Goal: Transaction & Acquisition: Purchase product/service

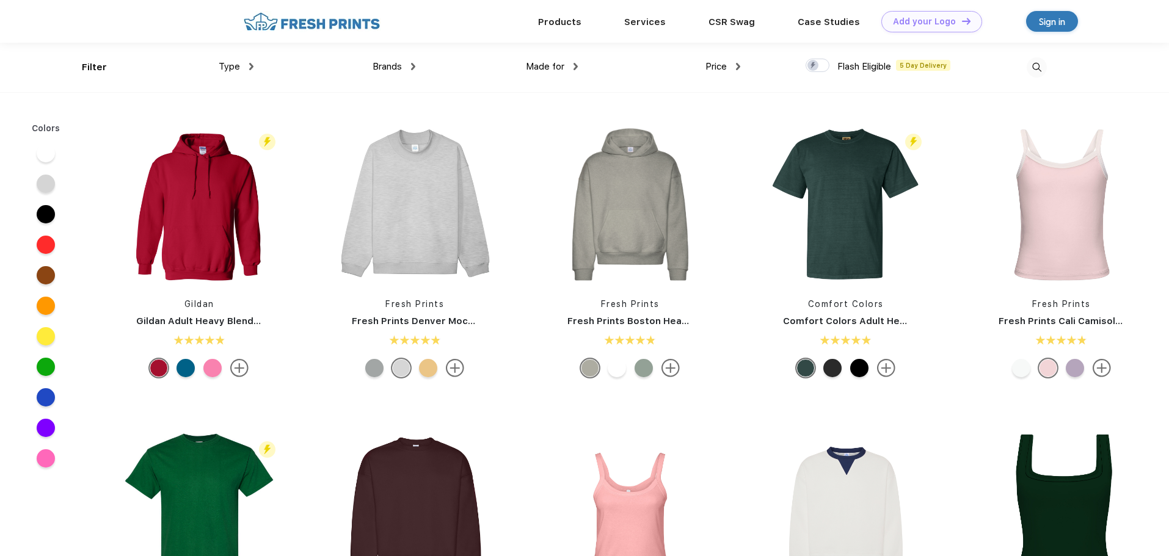
click at [250, 69] on img at bounding box center [251, 66] width 4 height 7
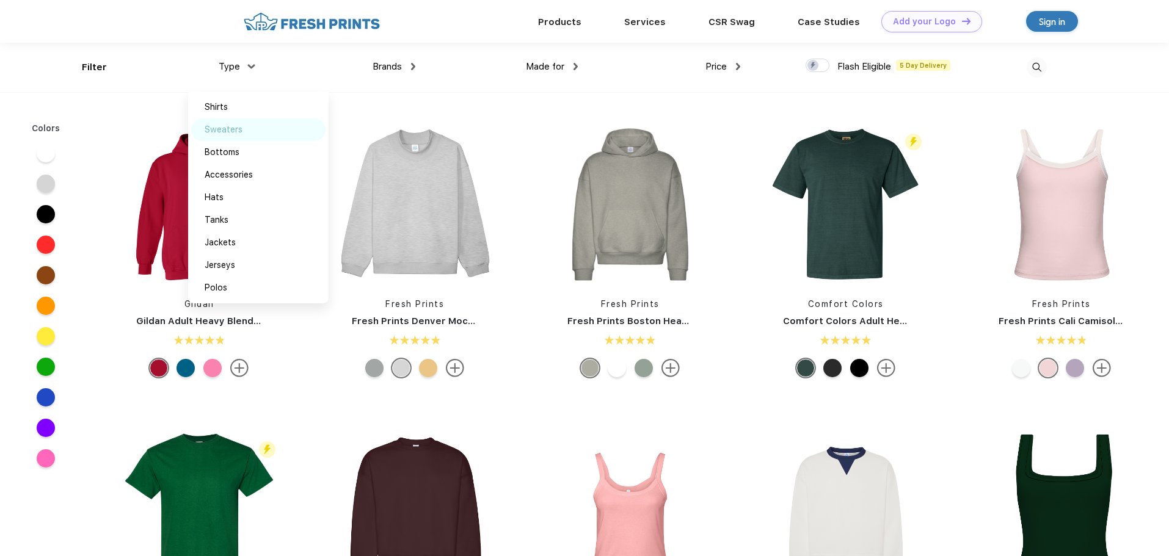
click at [244, 125] on div "Sweaters" at bounding box center [258, 129] width 134 height 23
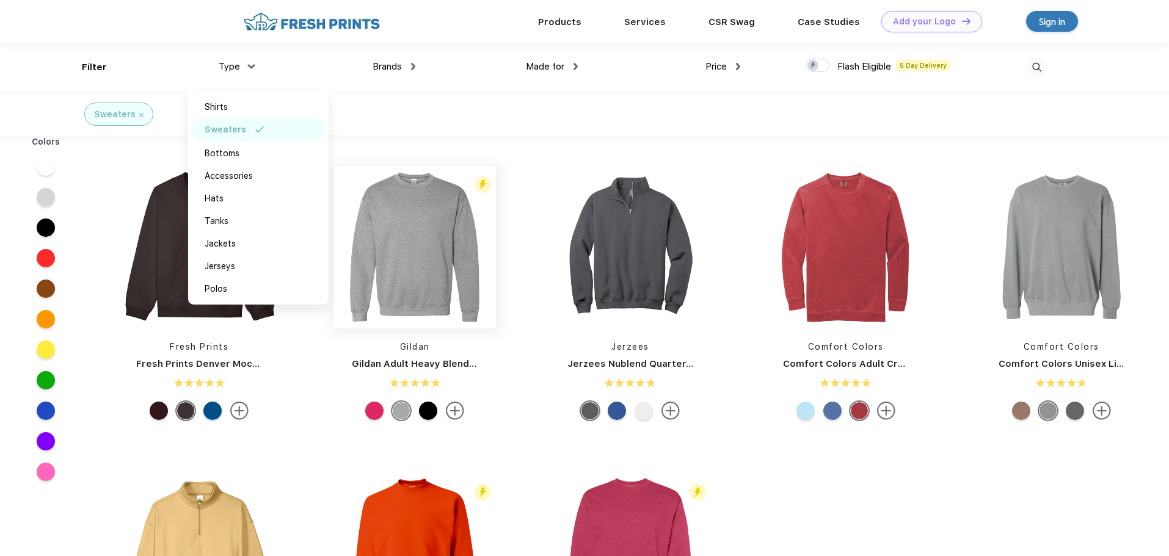
click at [419, 267] on img at bounding box center [414, 247] width 162 height 162
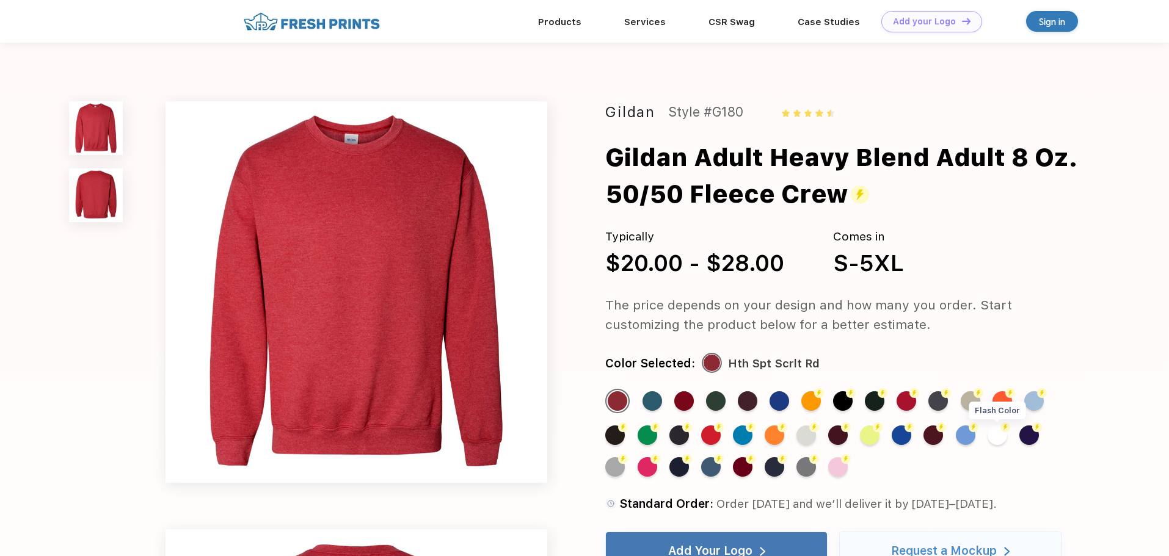
click at [1001, 437] on div "Flash Color" at bounding box center [998, 436] width 20 height 20
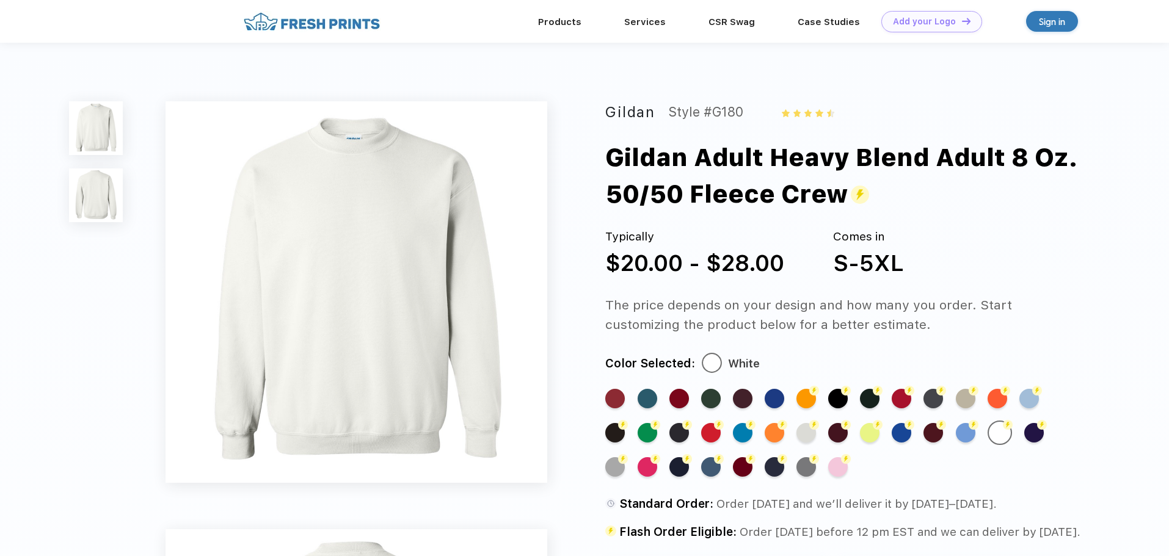
click at [808, 423] on div "Standard Color Standard Color Standard Color Standard Color Standard Color Stan…" at bounding box center [831, 439] width 453 height 100
click at [807, 427] on div "Flash Color" at bounding box center [806, 433] width 20 height 20
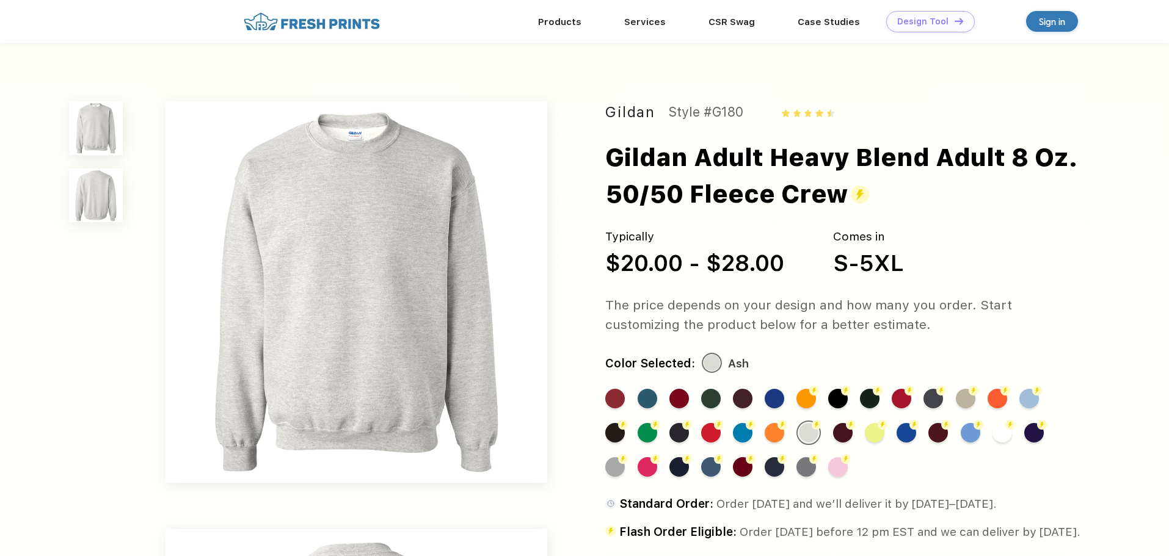
click at [944, 15] on link "Add your Logo Design Tool" at bounding box center [930, 21] width 89 height 21
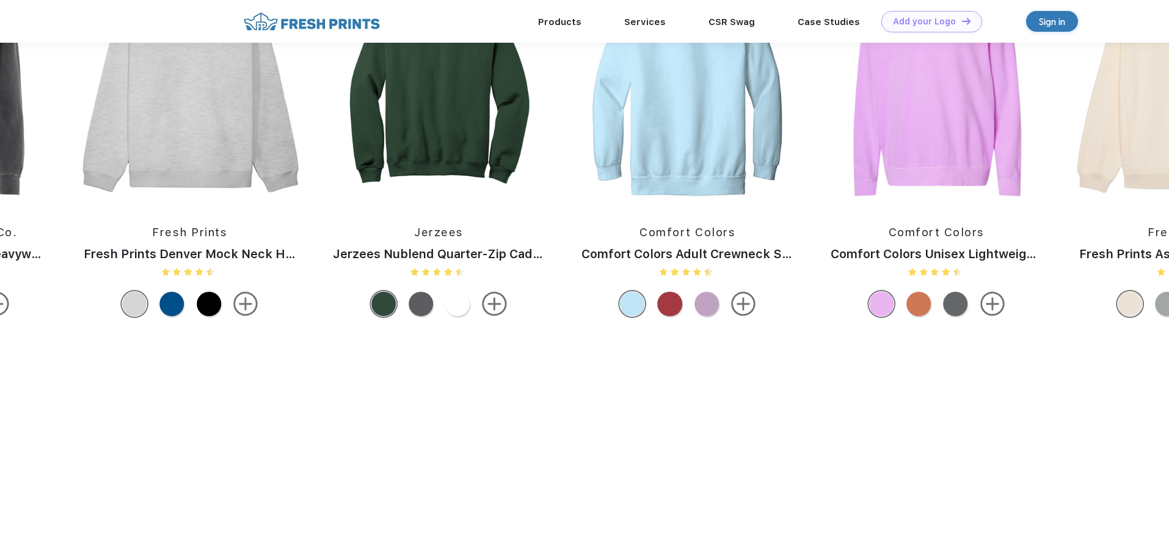
scroll to position [1733, 0]
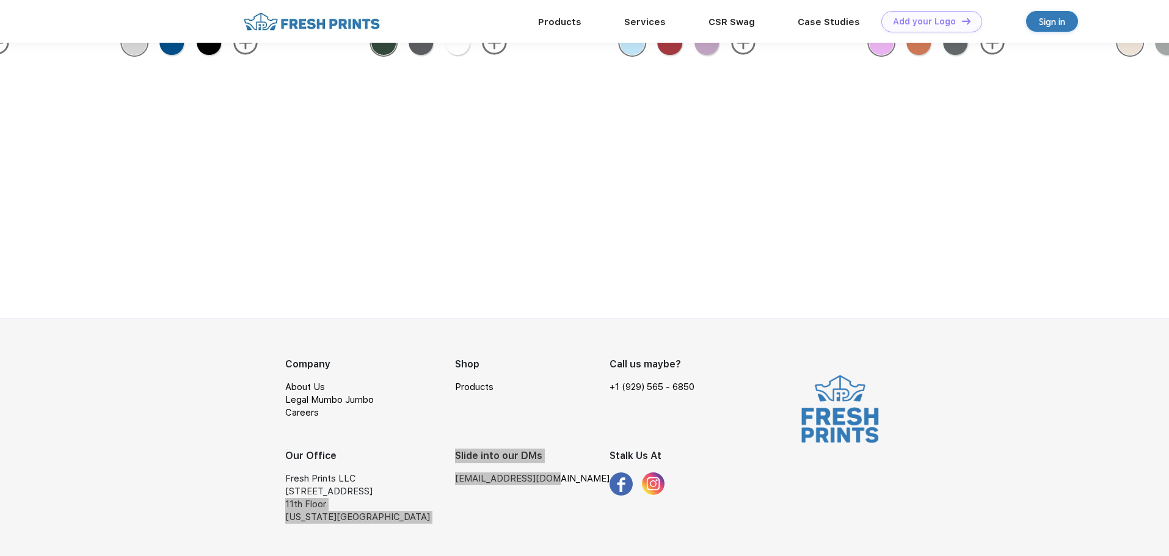
drag, startPoint x: 544, startPoint y: 479, endPoint x: 443, endPoint y: 487, distance: 101.0
click at [443, 487] on div "Company About Us Legal Mumbo Jumbo Careers Shop Products Call us maybe? +1 (929…" at bounding box center [493, 439] width 417 height 165
click at [446, 493] on div "[STREET_ADDRESS]" at bounding box center [370, 492] width 170 height 13
drag, startPoint x: 542, startPoint y: 483, endPoint x: 449, endPoint y: 483, distance: 92.8
click at [455, 483] on div "[EMAIL_ADDRESS][DOMAIN_NAME]" at bounding box center [532, 479] width 155 height 13
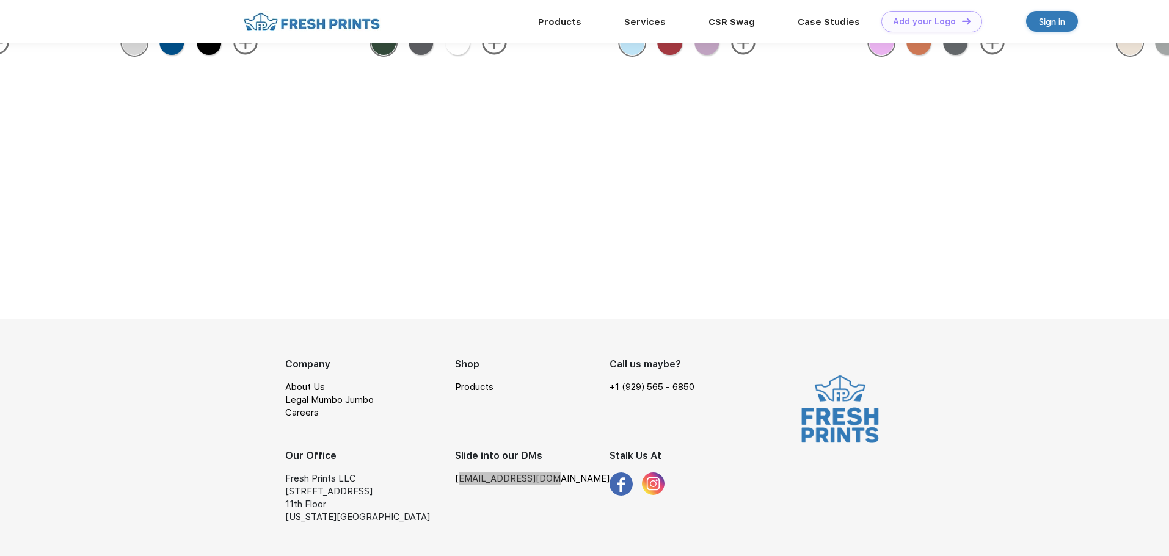
copy link "[EMAIL_ADDRESS][DOMAIN_NAME]"
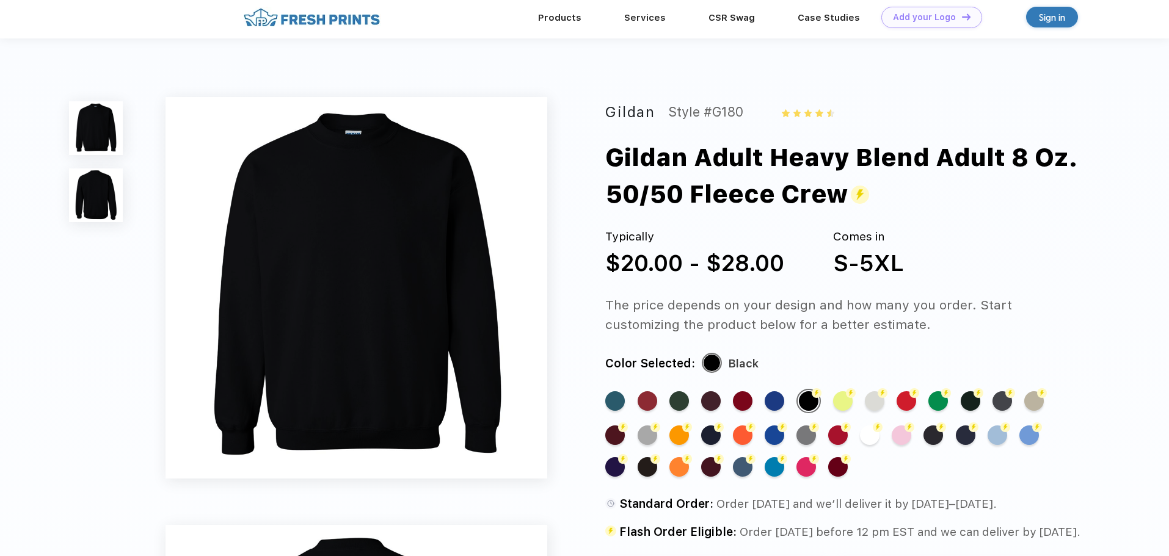
scroll to position [0, 0]
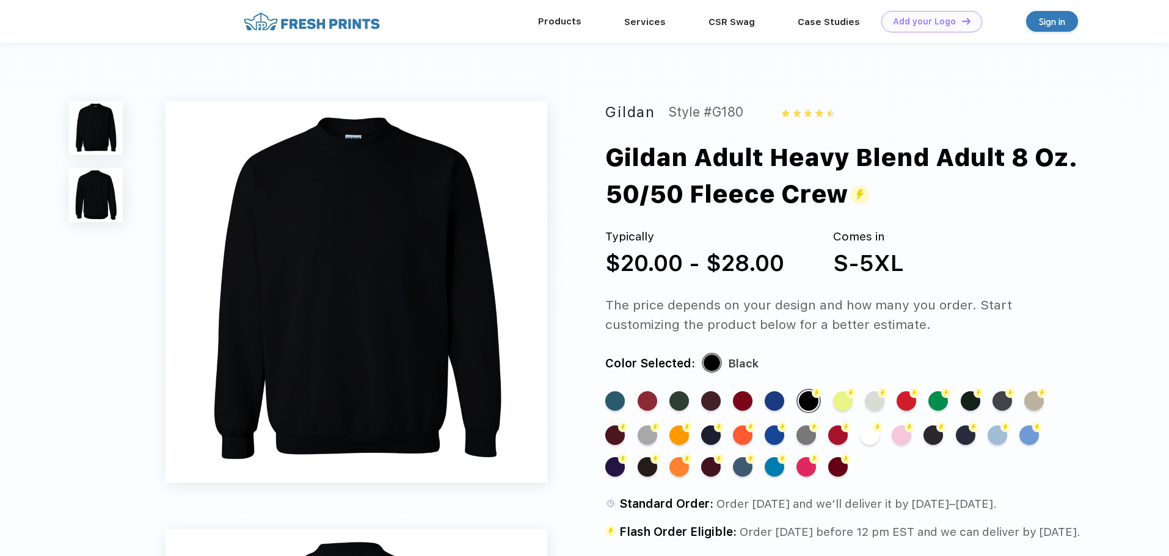
click at [548, 32] on div "Products" at bounding box center [560, 21] width 86 height 43
click at [551, 20] on link "Products" at bounding box center [559, 21] width 43 height 11
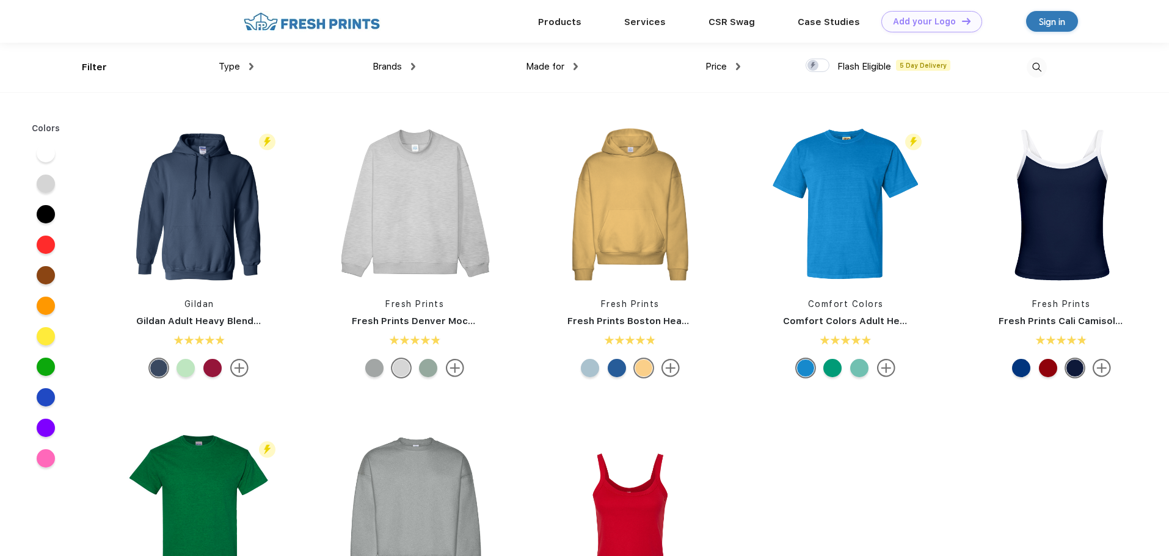
click at [246, 68] on div "Type" at bounding box center [236, 67] width 35 height 14
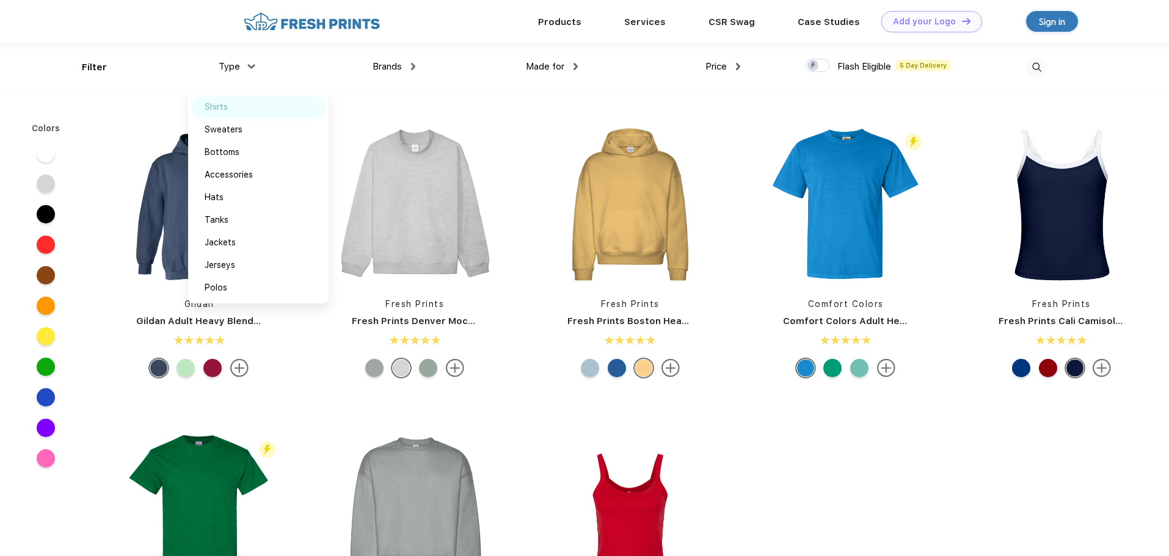
click at [247, 103] on div "Shirts" at bounding box center [258, 107] width 134 height 23
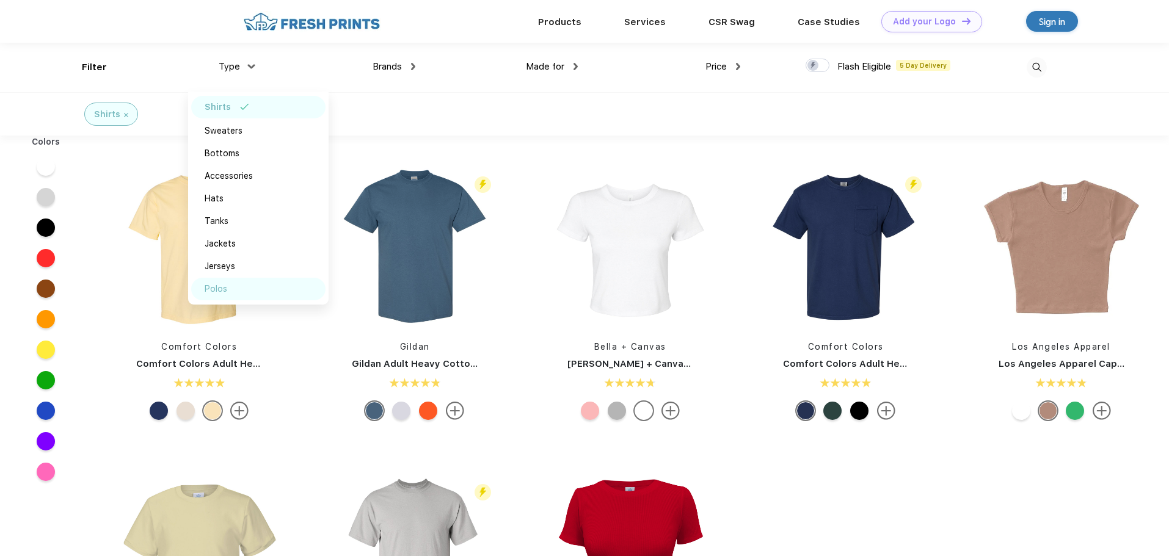
click at [229, 286] on div "Polos" at bounding box center [258, 289] width 134 height 23
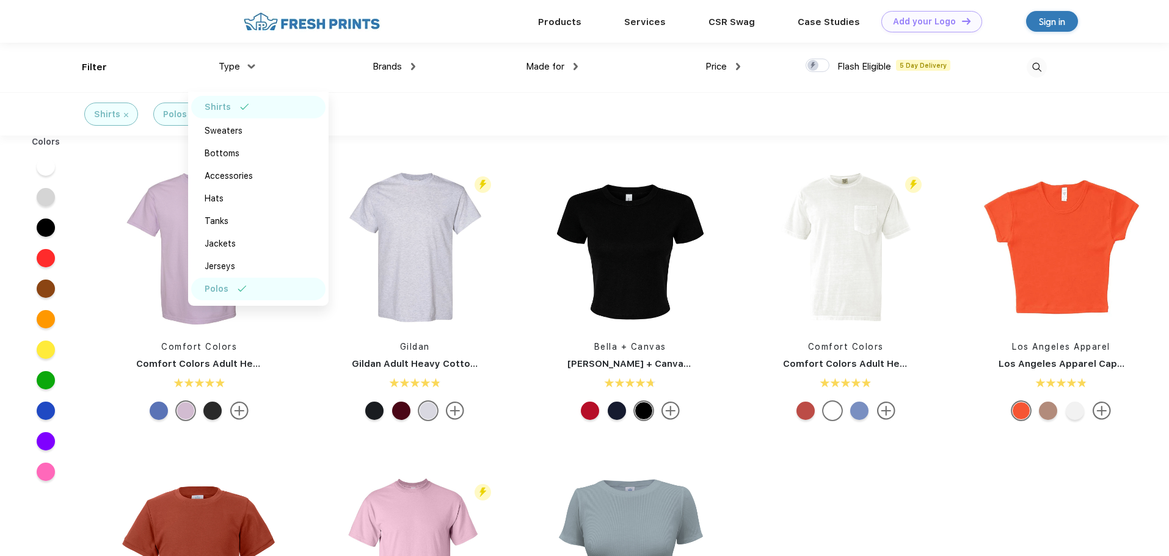
click at [956, 120] on div "Shirts Polos" at bounding box center [584, 113] width 1169 height 43
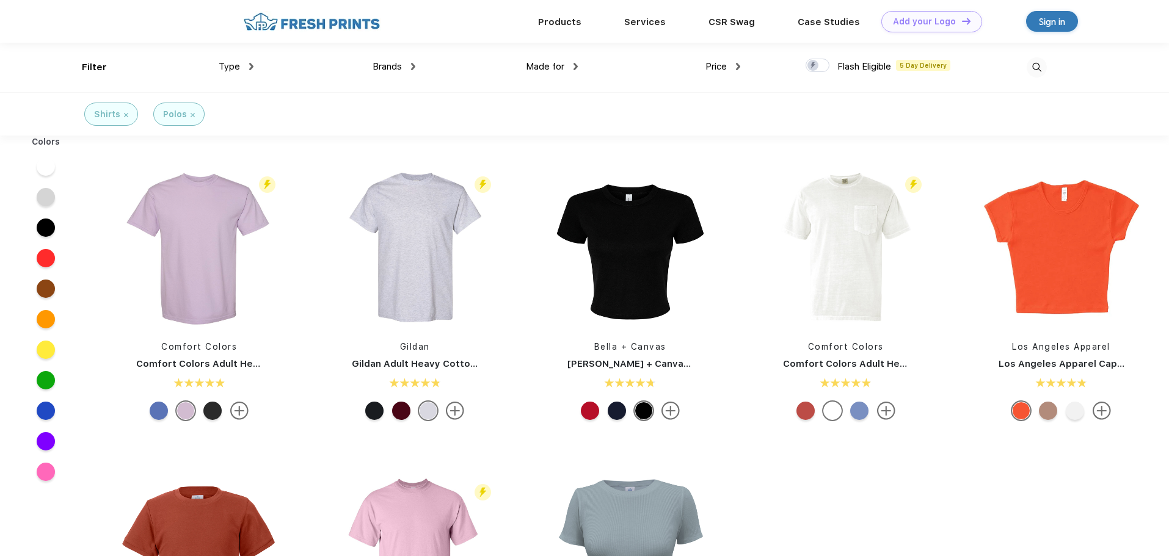
click at [126, 117] on div "Shirts" at bounding box center [111, 114] width 34 height 13
click at [122, 113] on div "Shirts" at bounding box center [111, 114] width 34 height 13
click at [125, 114] on img at bounding box center [126, 115] width 4 height 4
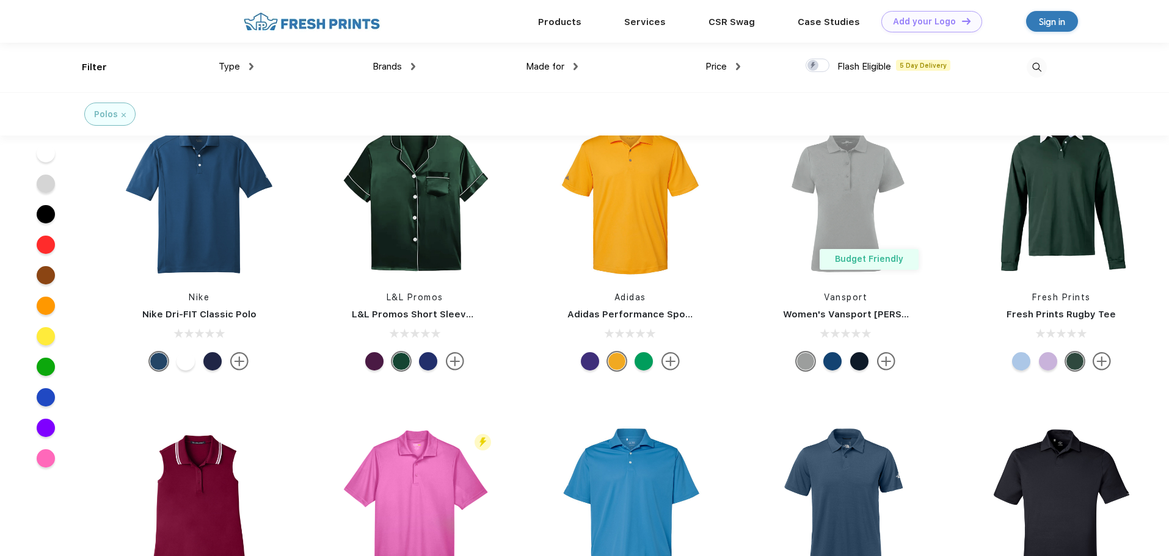
scroll to position [122, 0]
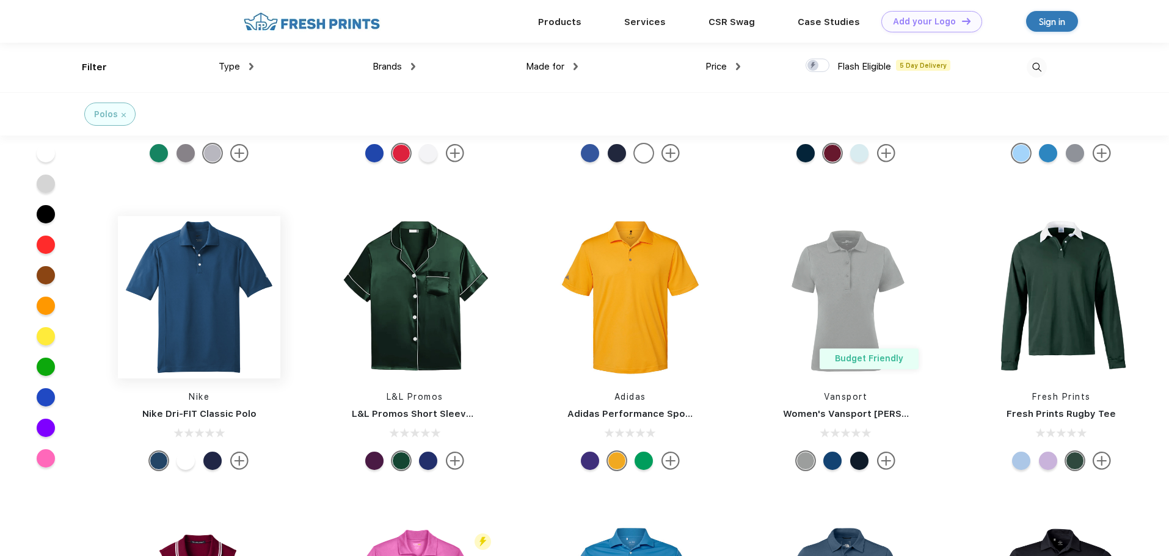
click at [192, 344] on img at bounding box center [199, 297] width 162 height 162
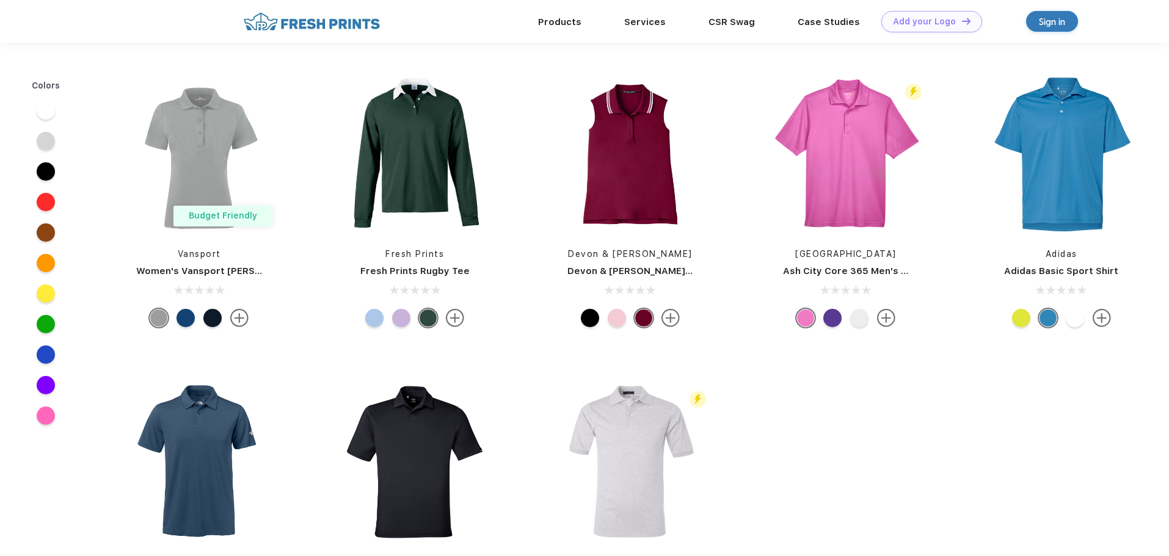
scroll to position [122, 0]
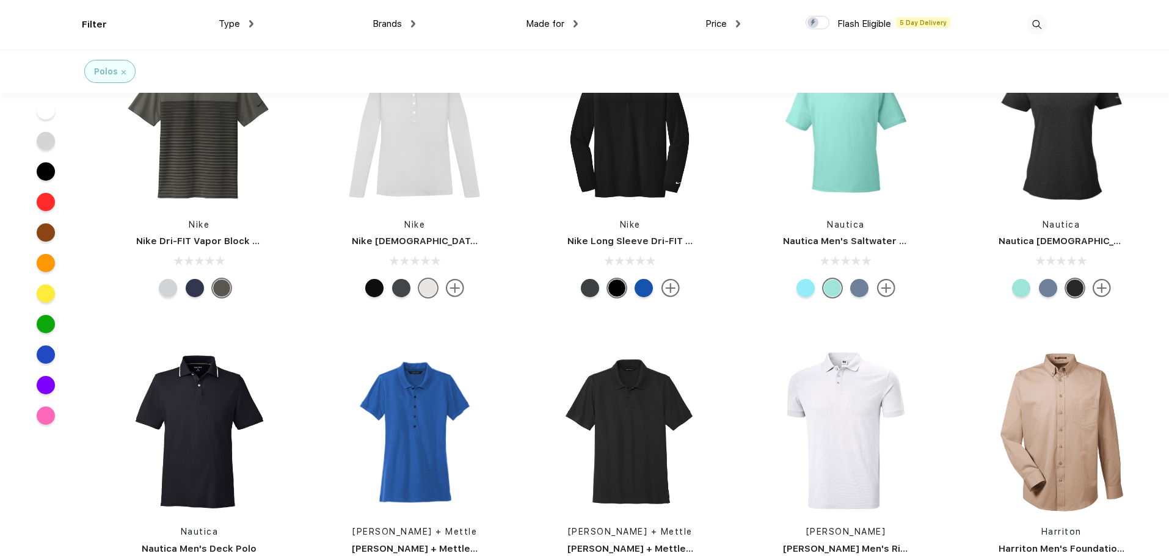
scroll to position [5385, 0]
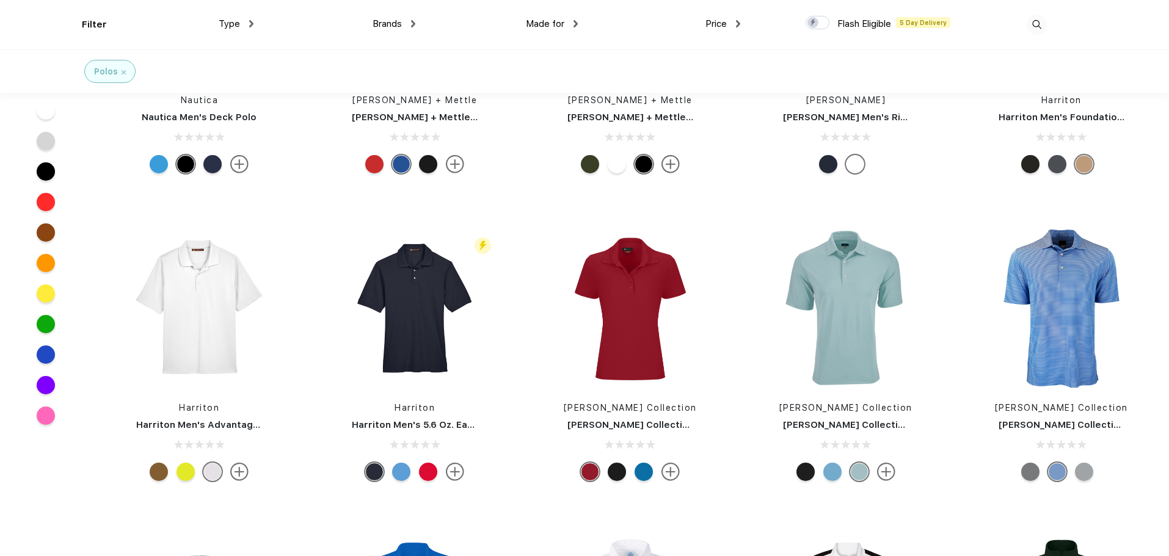
click at [129, 73] on div "Polos" at bounding box center [109, 71] width 51 height 23
click at [127, 73] on div "Polos" at bounding box center [109, 71] width 51 height 23
click at [126, 73] on div "Polos" at bounding box center [109, 71] width 51 height 23
click at [122, 71] on img at bounding box center [124, 72] width 4 height 4
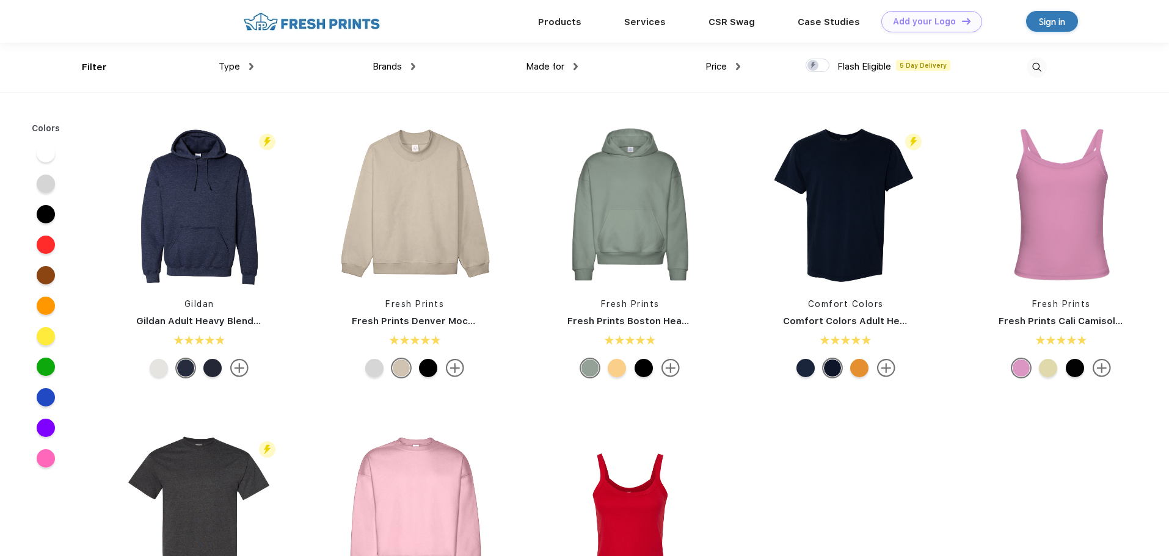
click at [253, 66] on img at bounding box center [251, 66] width 4 height 7
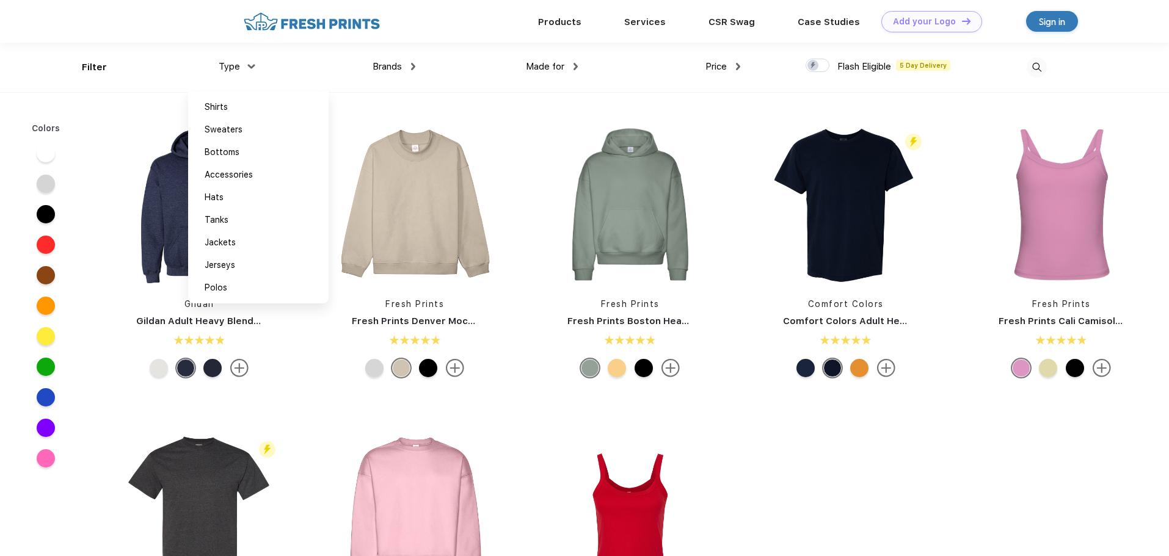
click at [419, 67] on div "Made for Unisex Women Men Youth" at bounding box center [496, 67] width 162 height 49
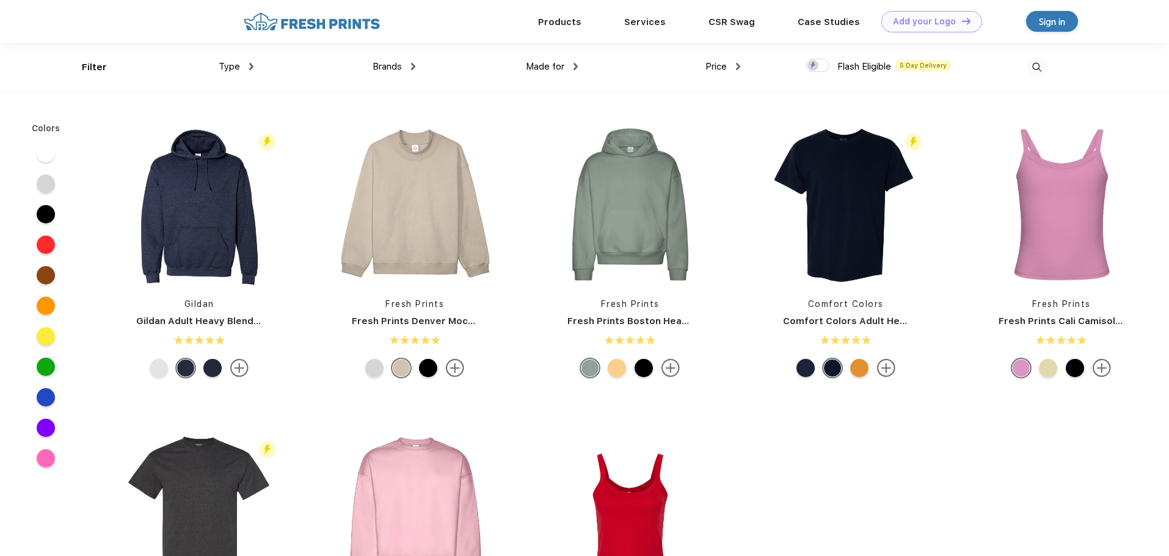
click at [415, 67] on img at bounding box center [413, 66] width 4 height 7
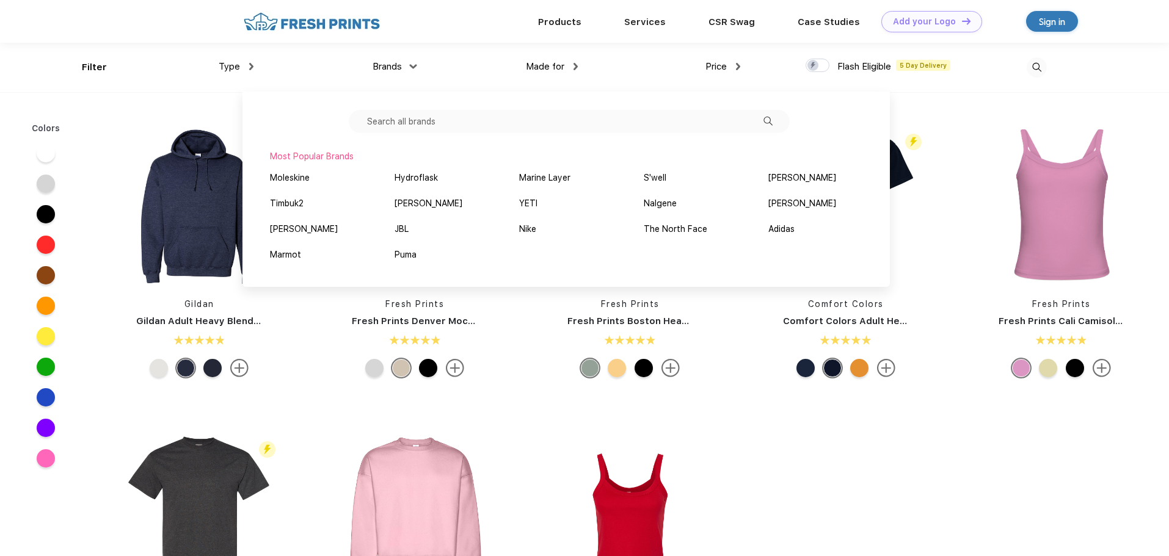
click at [415, 67] on img at bounding box center [413, 66] width 7 height 4
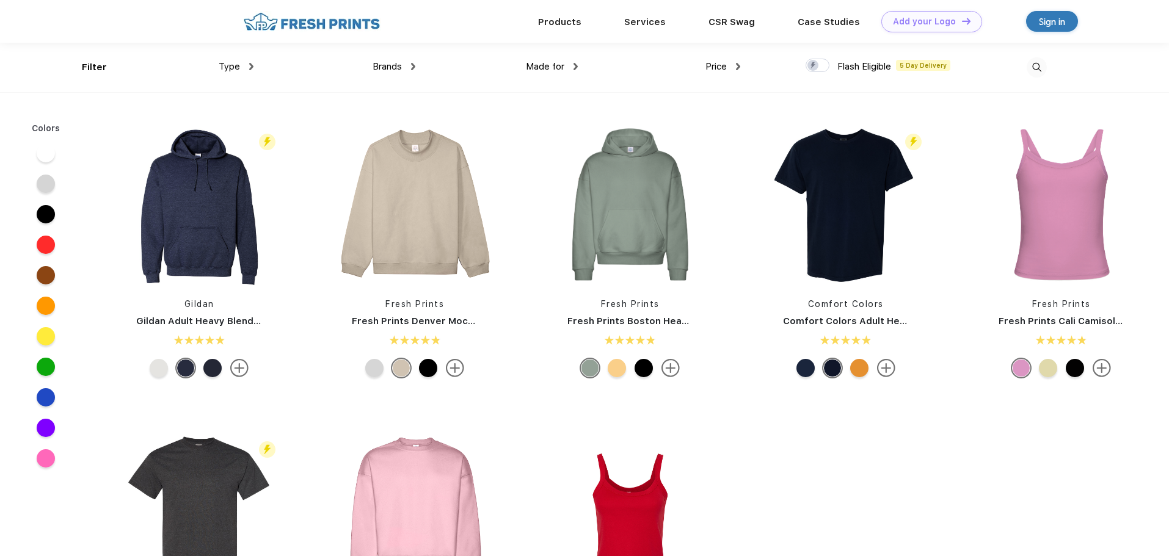
click at [577, 68] on img at bounding box center [575, 66] width 4 height 7
click at [522, 179] on div "Youth" at bounding box center [524, 175] width 24 height 13
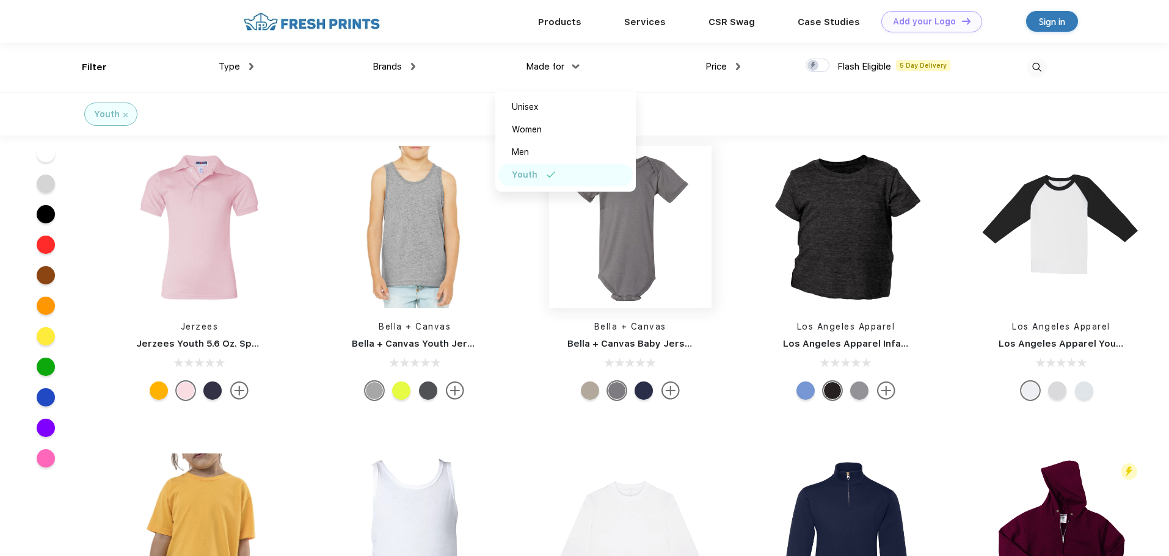
scroll to position [489, 0]
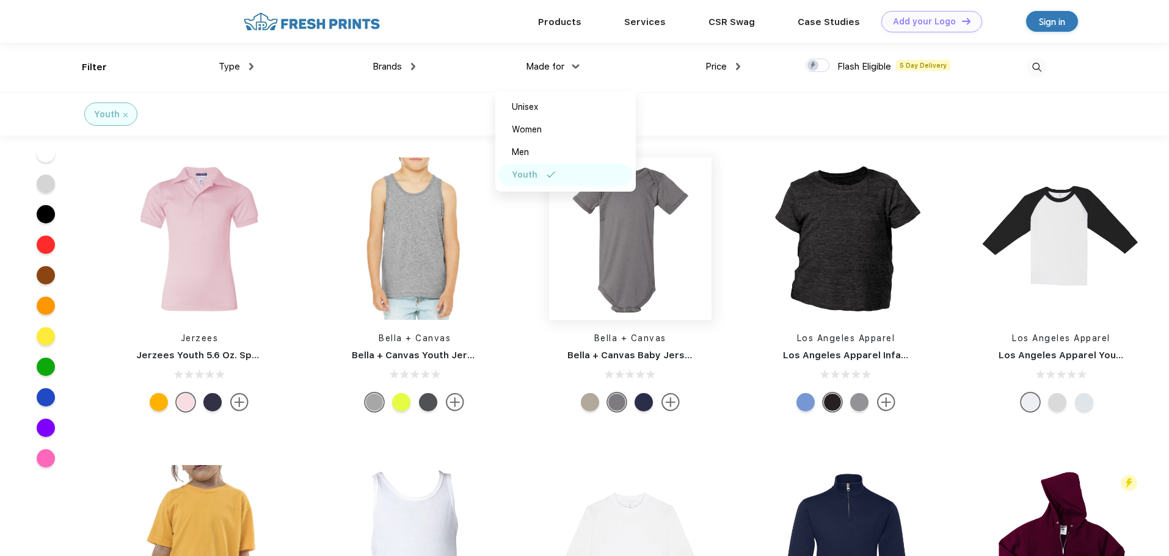
click at [635, 307] on img at bounding box center [630, 239] width 162 height 162
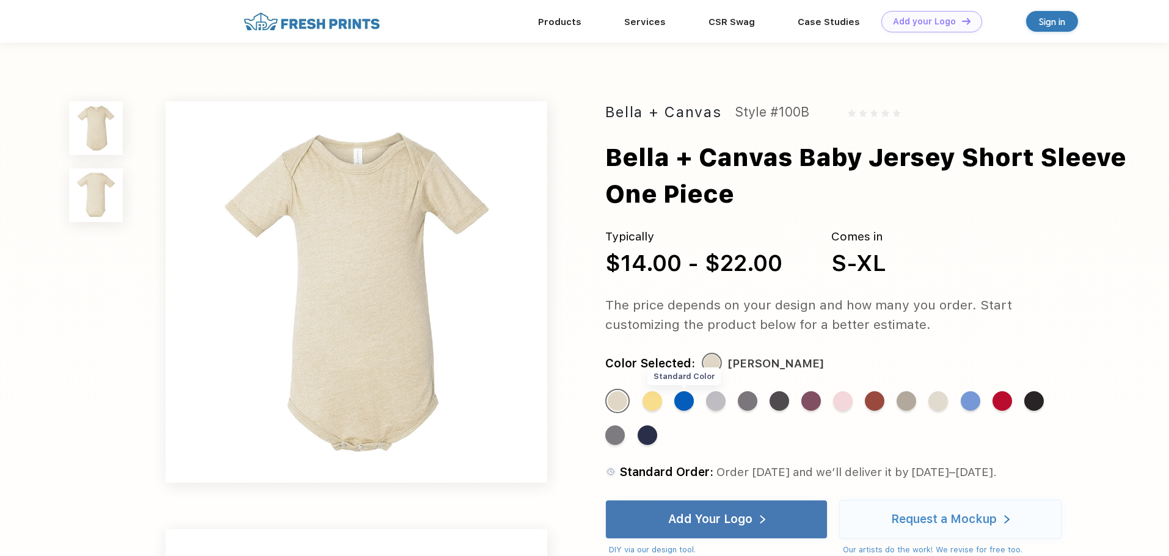
click at [690, 404] on div "Standard Color" at bounding box center [684, 401] width 20 height 20
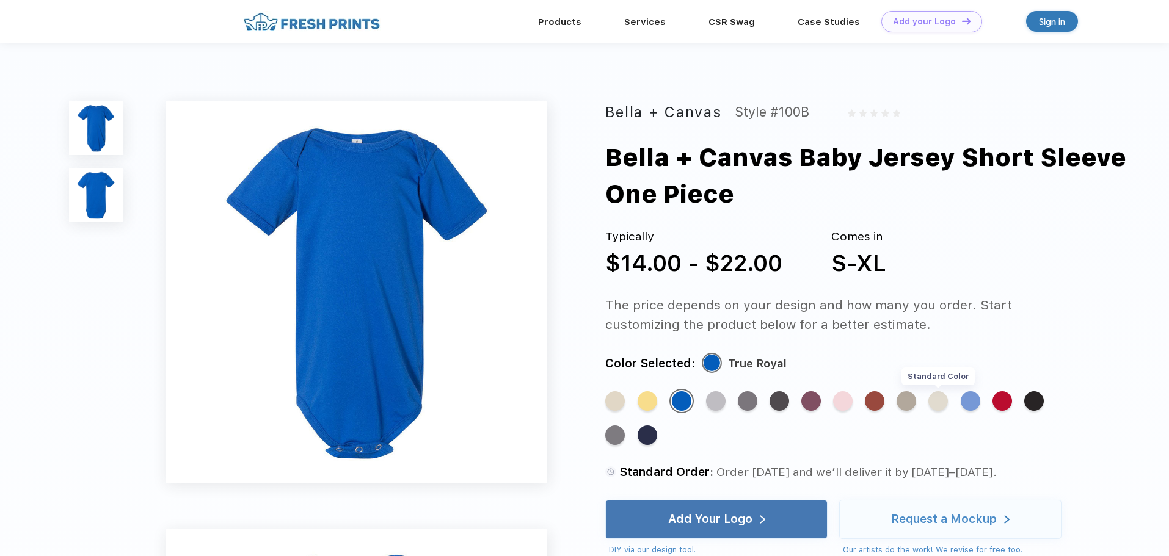
click at [948, 398] on div "Standard Color" at bounding box center [938, 401] width 20 height 20
click at [941, 399] on div "Standard Color" at bounding box center [938, 401] width 20 height 20
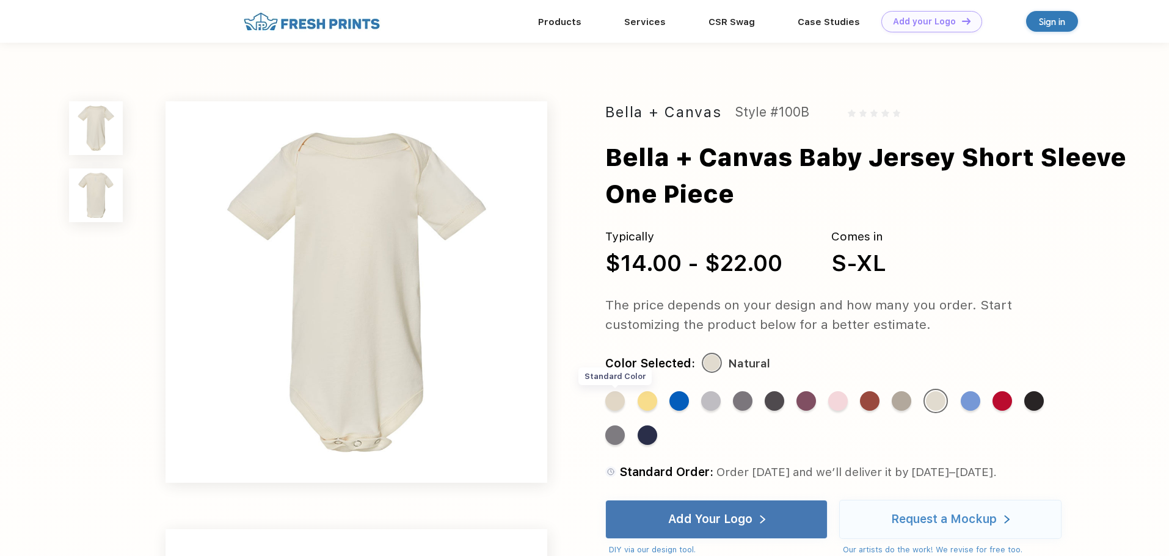
click at [620, 399] on div "Standard Color" at bounding box center [615, 401] width 20 height 20
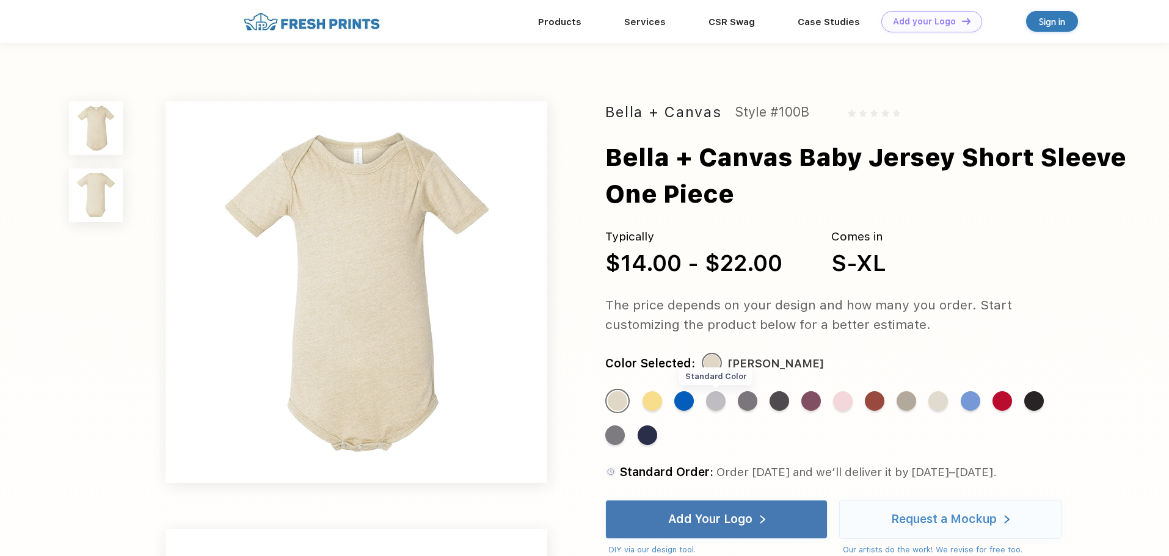
click at [714, 406] on div "Standard Color" at bounding box center [716, 401] width 20 height 20
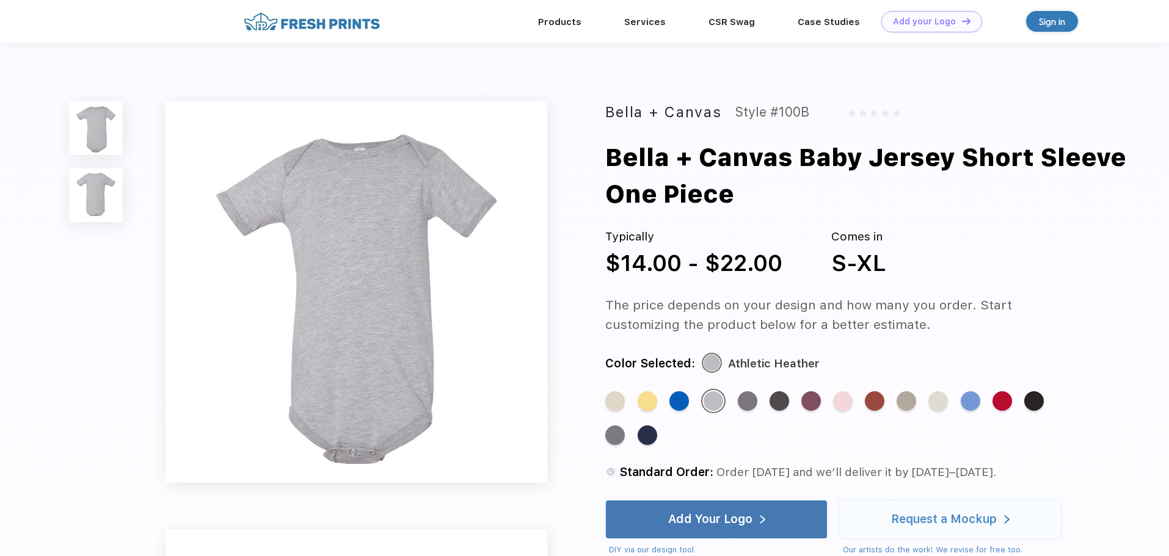
click at [1033, 473] on div "Standard Order: Order today and we’ll deliver it by Sep 9–12." at bounding box center [844, 473] width 479 height 18
click at [1050, 437] on div "Standard Color Standard Color Standard Color Standard Color Standard Color Stan…" at bounding box center [831, 423] width 453 height 68
